Goal: Task Accomplishment & Management: Manage account settings

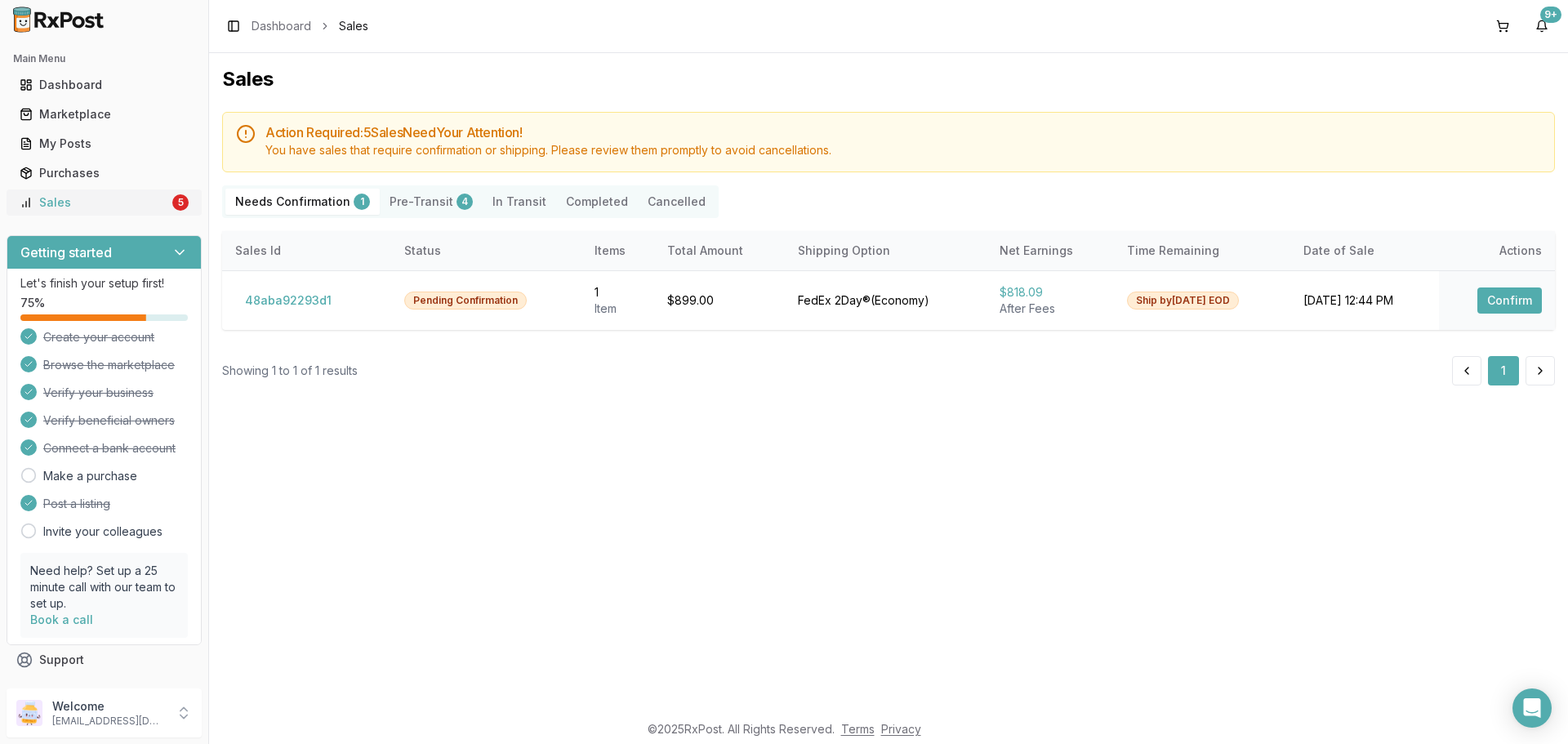
click at [88, 204] on div "Sales" at bounding box center [94, 202] width 149 height 16
click at [1506, 302] on button "Confirm" at bounding box center [1509, 300] width 65 height 26
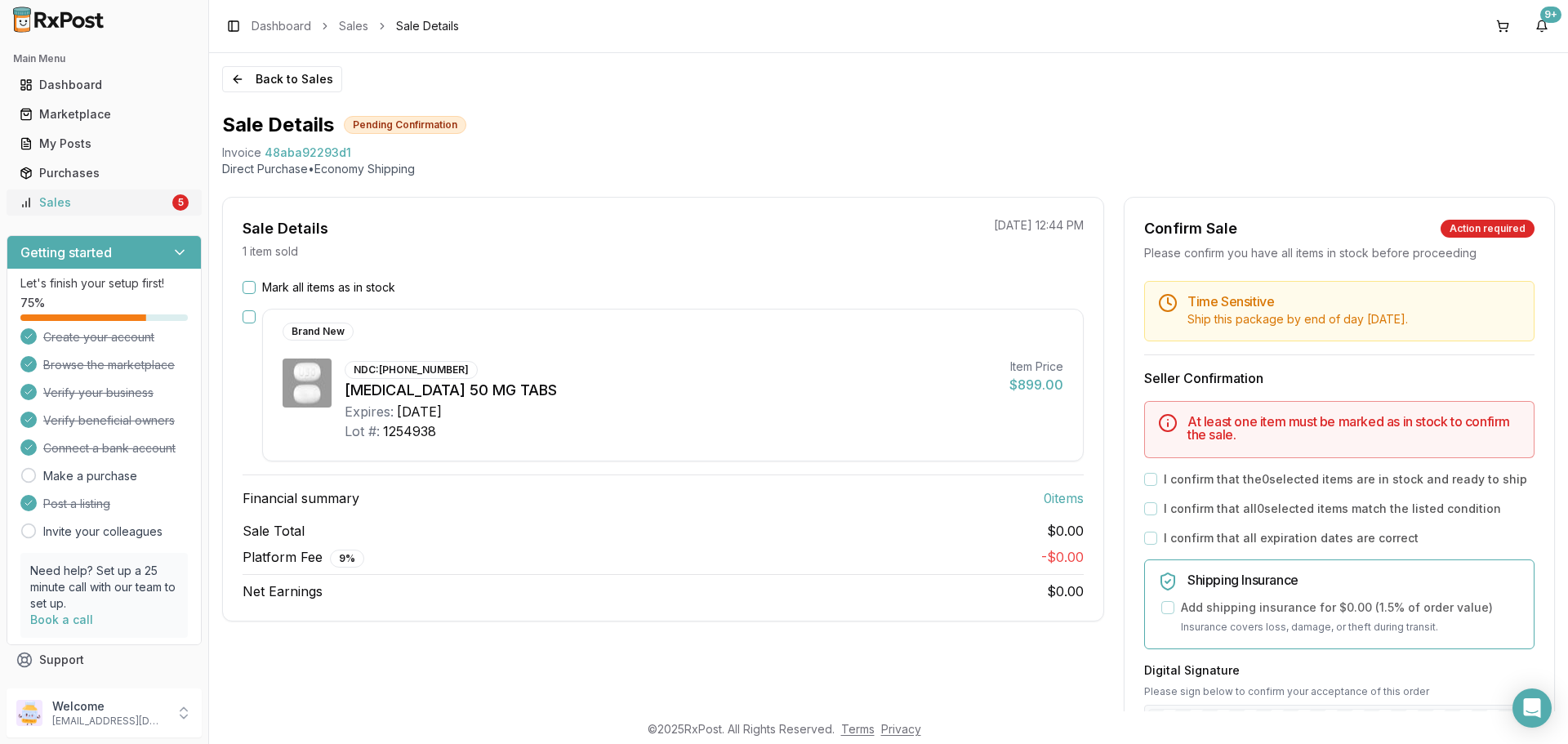
click at [64, 193] on link "Sales 5" at bounding box center [104, 202] width 182 height 29
